Goal: Task Accomplishment & Management: Manage account settings

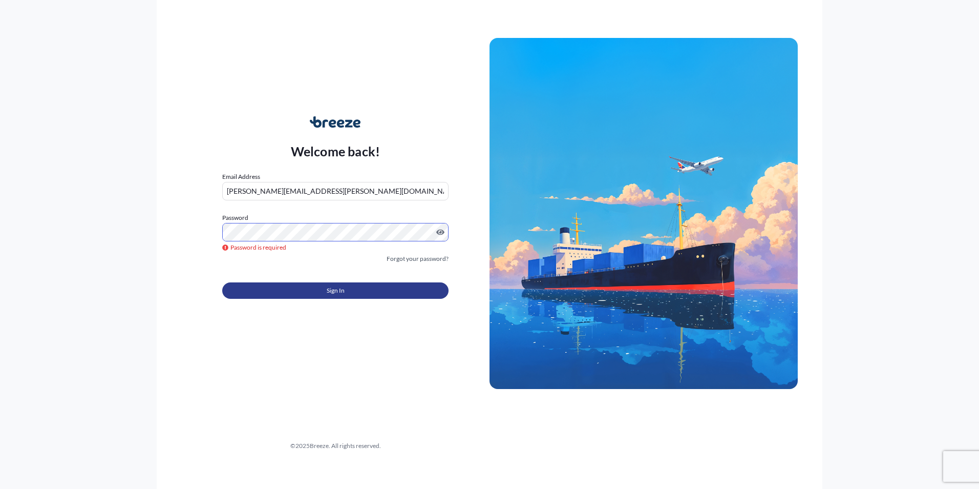
click at [318, 290] on button "Sign In" at bounding box center [335, 290] width 226 height 16
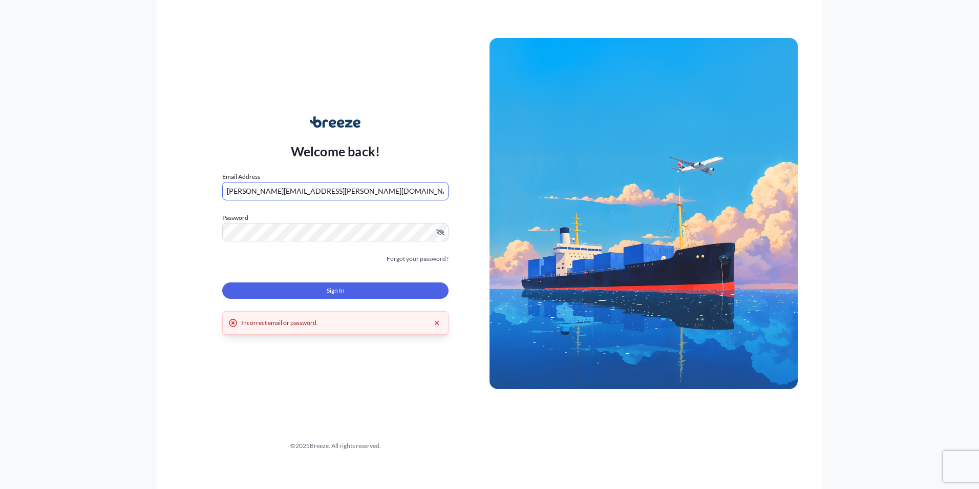
click at [343, 191] on input "[PERSON_NAME][EMAIL_ADDRESS][PERSON_NAME][DOMAIN_NAME]" at bounding box center [335, 191] width 226 height 18
click at [318, 291] on button "Sign In" at bounding box center [335, 290] width 226 height 16
click at [212, 235] on div "Welcome back! Email Address [PERSON_NAME][EMAIL_ADDRESS][PERSON_NAME][DOMAIN_NA…" at bounding box center [335, 214] width 308 height 236
click at [256, 221] on label "Password" at bounding box center [335, 218] width 226 height 10
click at [318, 288] on button "Sign In" at bounding box center [335, 290] width 226 height 16
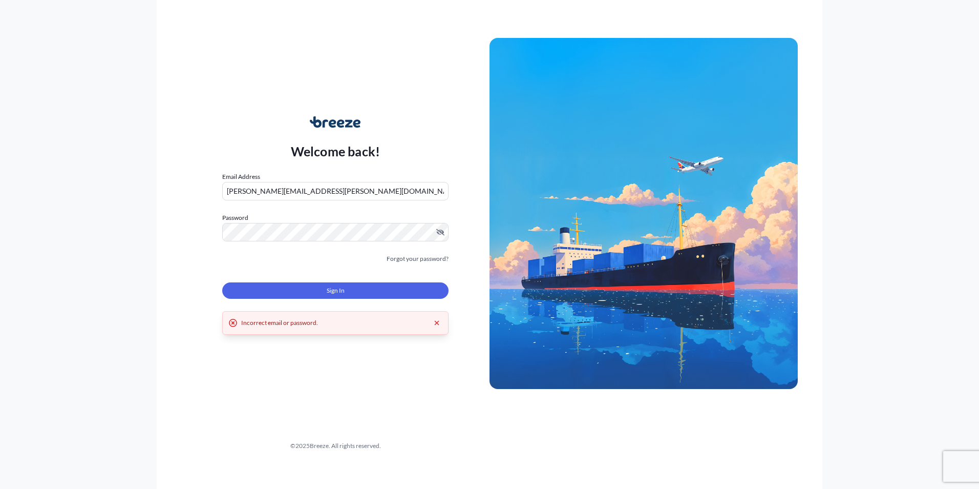
click at [320, 290] on button "Sign In" at bounding box center [335, 290] width 226 height 16
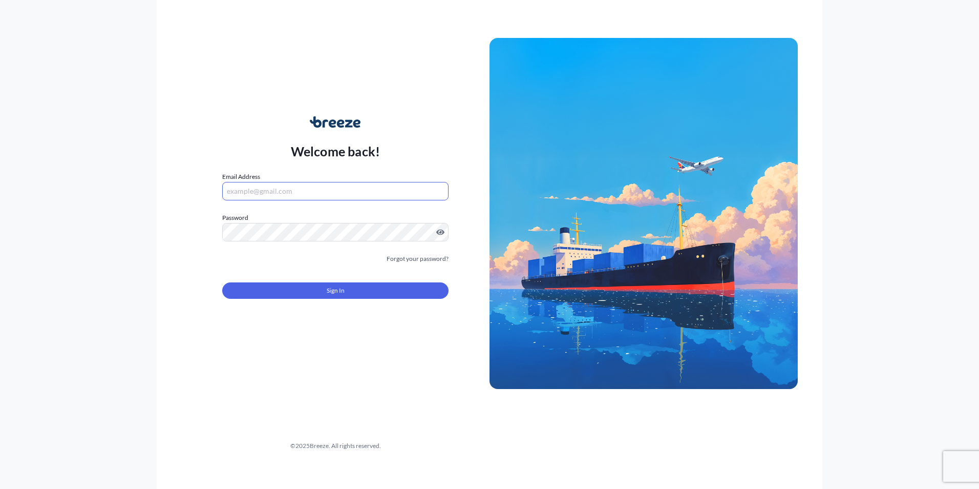
click at [285, 196] on input "Email Address" at bounding box center [335, 191] width 226 height 18
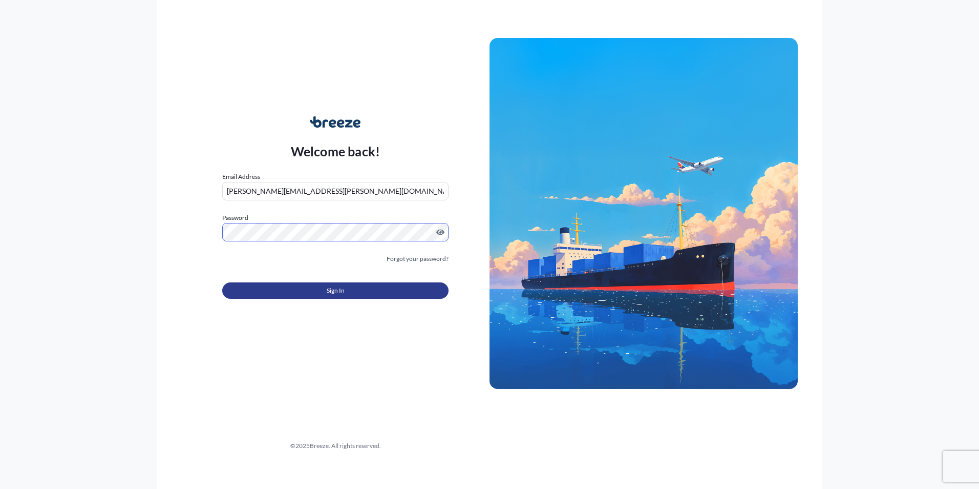
click at [358, 287] on button "Sign In" at bounding box center [335, 290] width 226 height 16
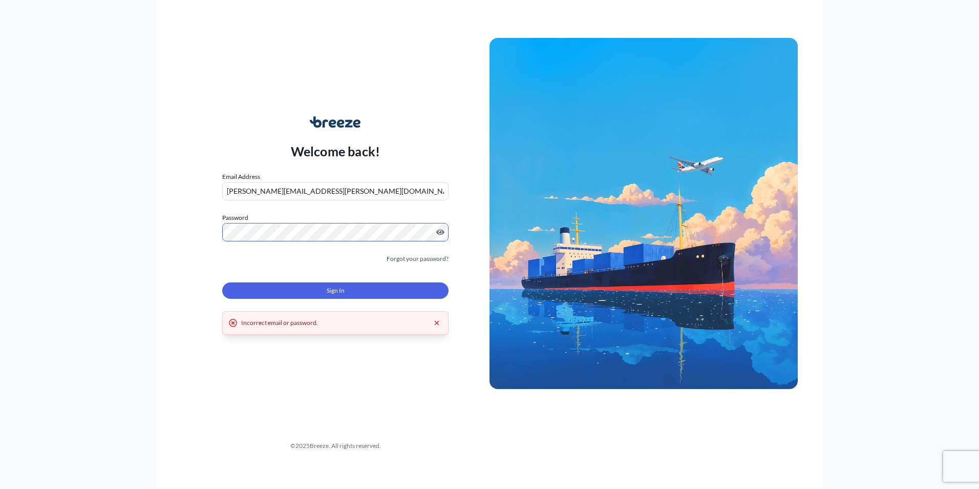
click at [188, 223] on div "Welcome back! Email Address [PERSON_NAME][EMAIL_ADDRESS][PERSON_NAME][DOMAIN_NA…" at bounding box center [335, 214] width 308 height 236
click at [340, 291] on span "Sign In" at bounding box center [336, 290] width 18 height 10
click at [123, 225] on div "Welcome back! Email Address tim.gundlach@globaloclog.com Password Must include:…" at bounding box center [489, 244] width 979 height 489
click at [291, 292] on button "Sign In" at bounding box center [335, 290] width 226 height 16
click at [178, 217] on div "Welcome back! Email Address tim.gundlach@globaloclog.com Password Must include:…" at bounding box center [490, 244] width 666 height 489
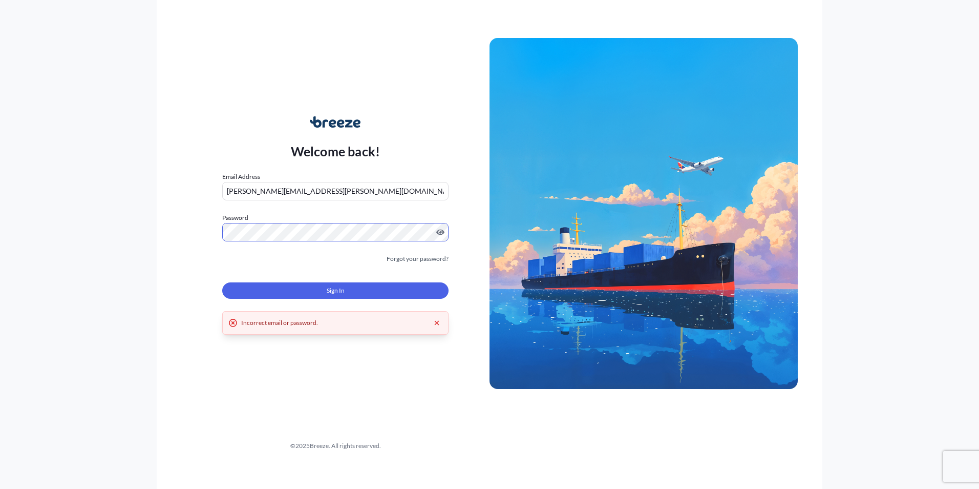
click at [341, 185] on input "[PERSON_NAME][EMAIL_ADDRESS][PERSON_NAME][DOMAIN_NAME]" at bounding box center [335, 191] width 226 height 18
drag, startPoint x: 355, startPoint y: 188, endPoint x: 70, endPoint y: 177, distance: 285.5
click at [72, 179] on div "Welcome back! Email Address tim.gundlach@globaloclog.com Password Must include:…" at bounding box center [489, 244] width 979 height 489
type input "[PERSON_NAME][EMAIL_ADDRESS][PERSON_NAME][DOMAIN_NAME]"
drag, startPoint x: 341, startPoint y: 189, endPoint x: 200, endPoint y: 235, distance: 148.0
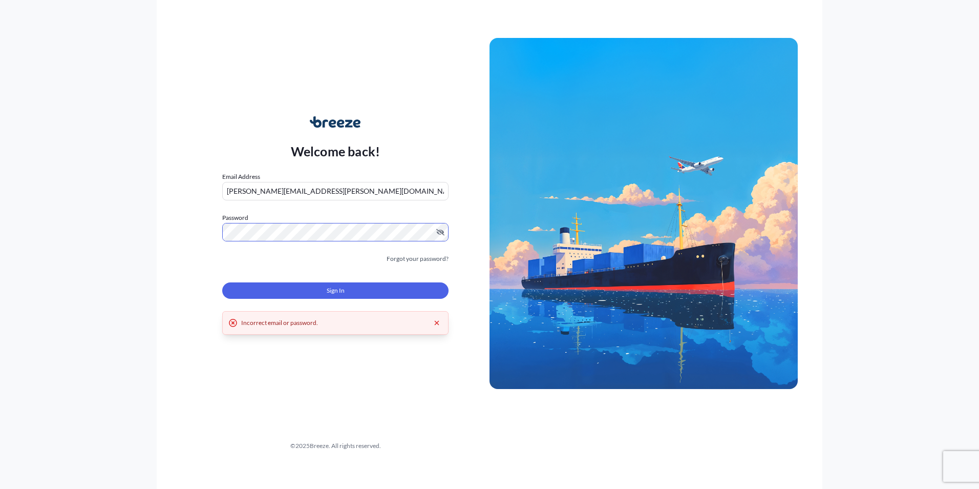
click at [200, 235] on div "Welcome back! Email Address [PERSON_NAME][EMAIL_ADDRESS][PERSON_NAME][DOMAIN_NA…" at bounding box center [335, 214] width 308 height 236
click at [310, 288] on button "Sign In" at bounding box center [335, 290] width 226 height 16
